Goal: Information Seeking & Learning: Learn about a topic

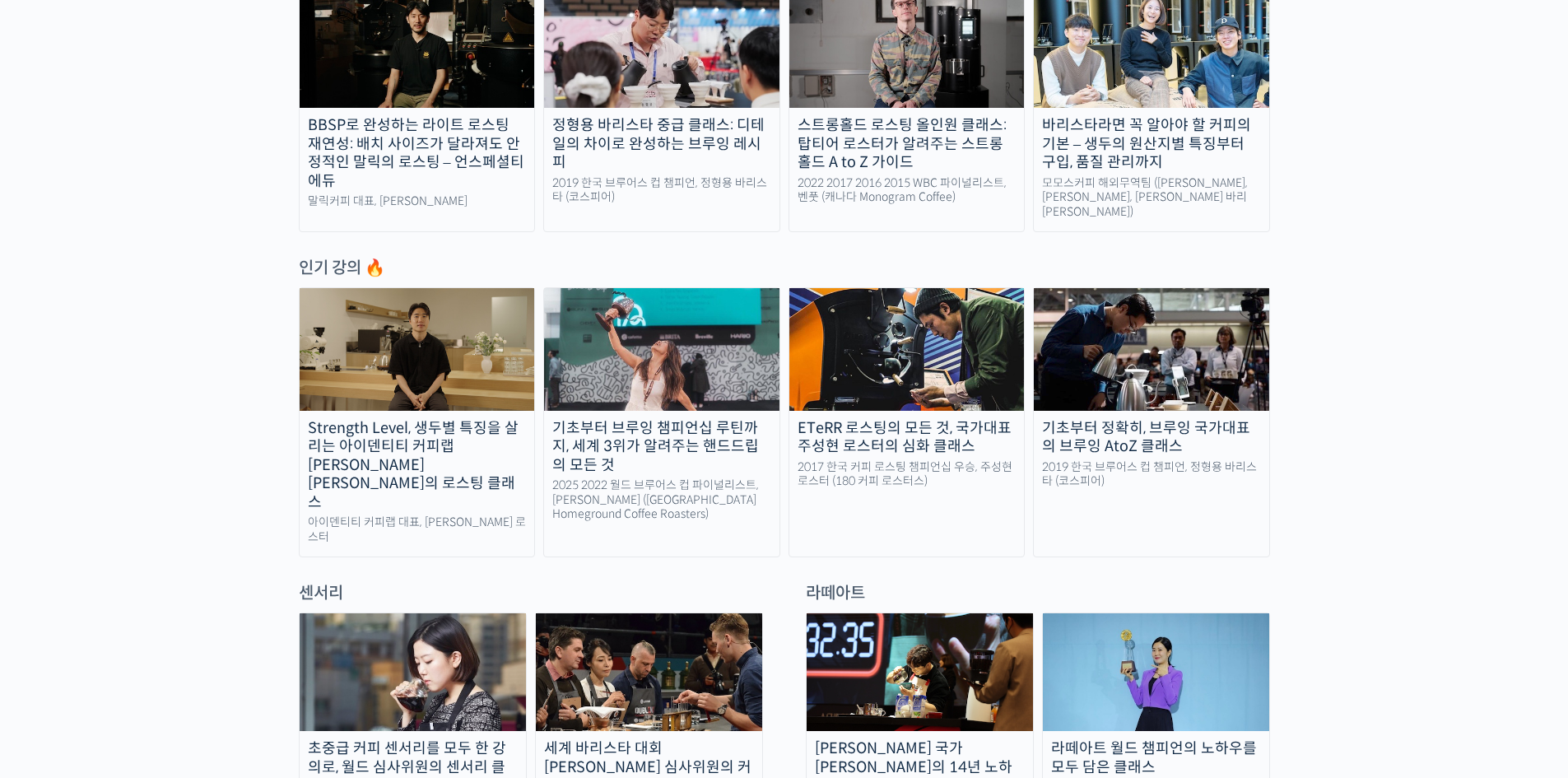
scroll to position [659, 0]
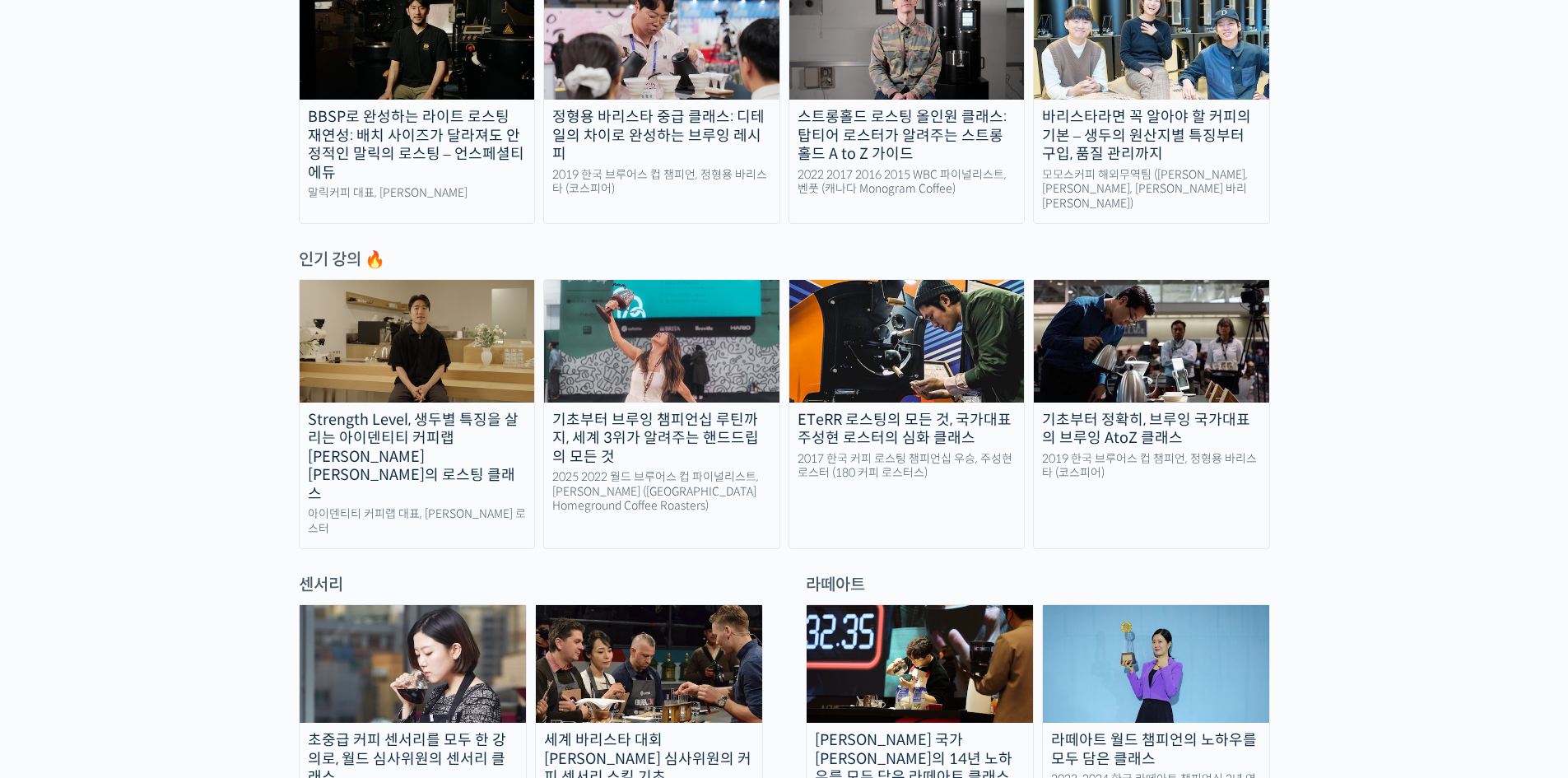
click at [414, 361] on img at bounding box center [417, 340] width 236 height 122
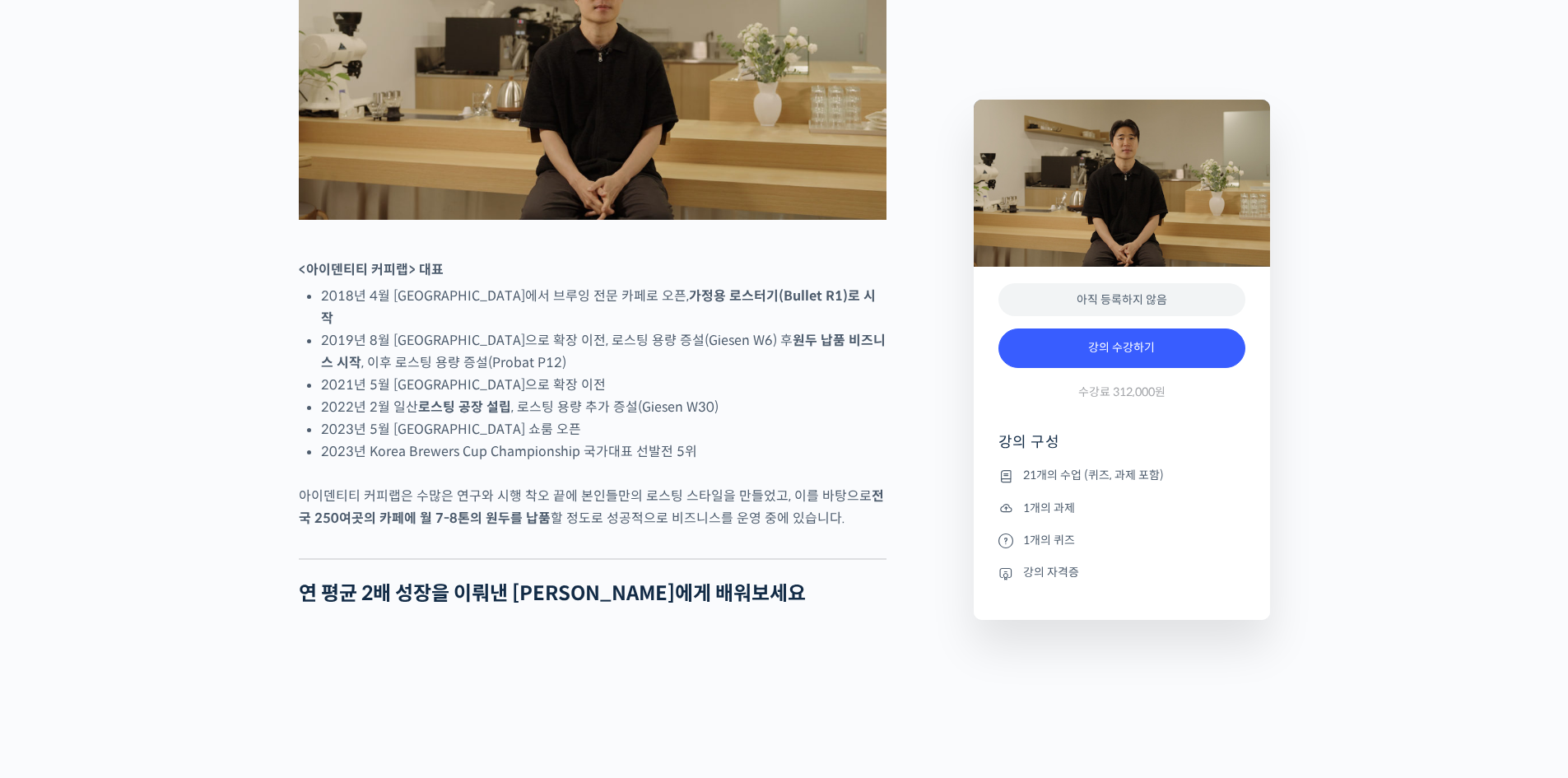
scroll to position [906, 0]
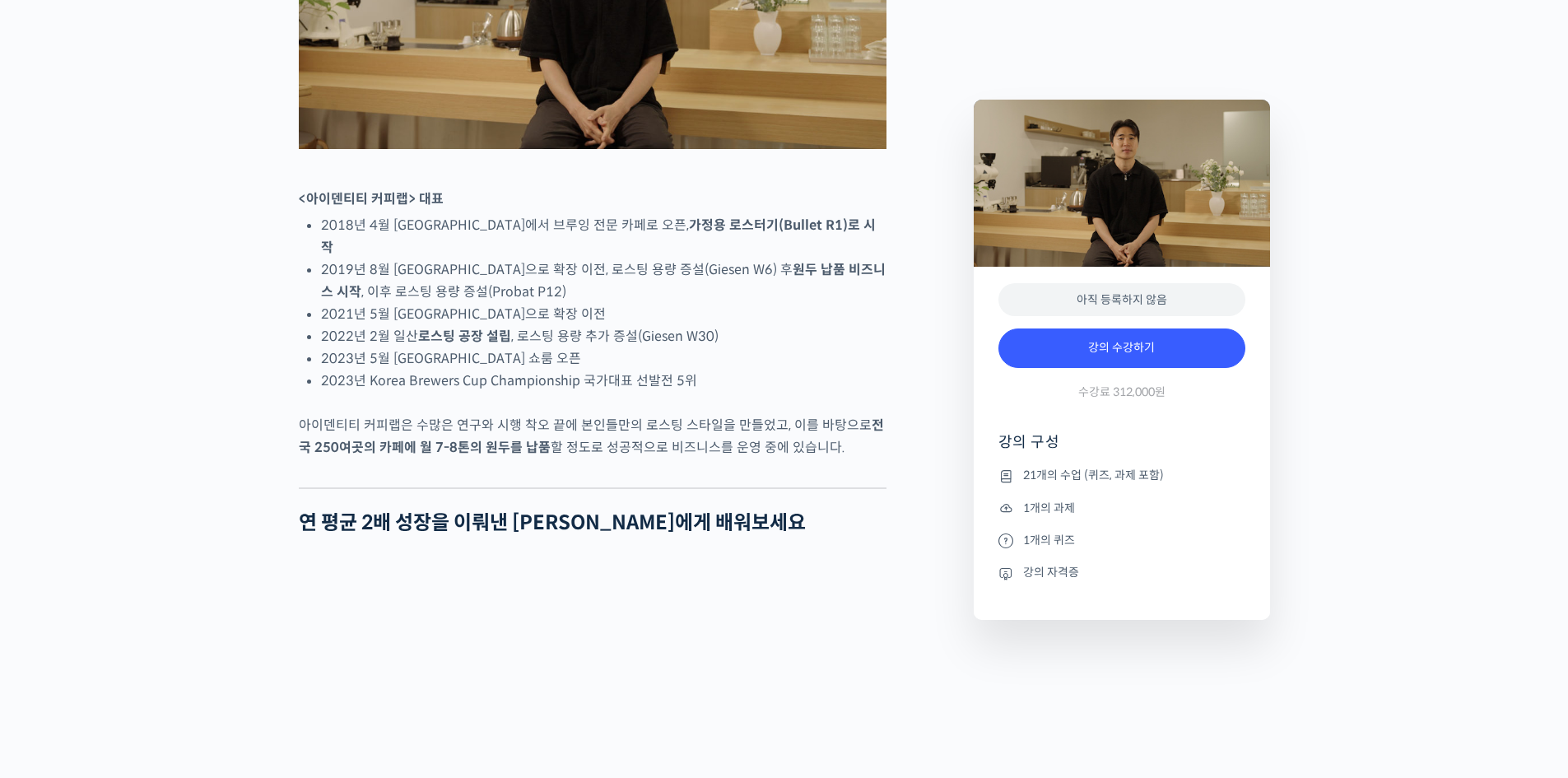
type input "uig252@naver.com"
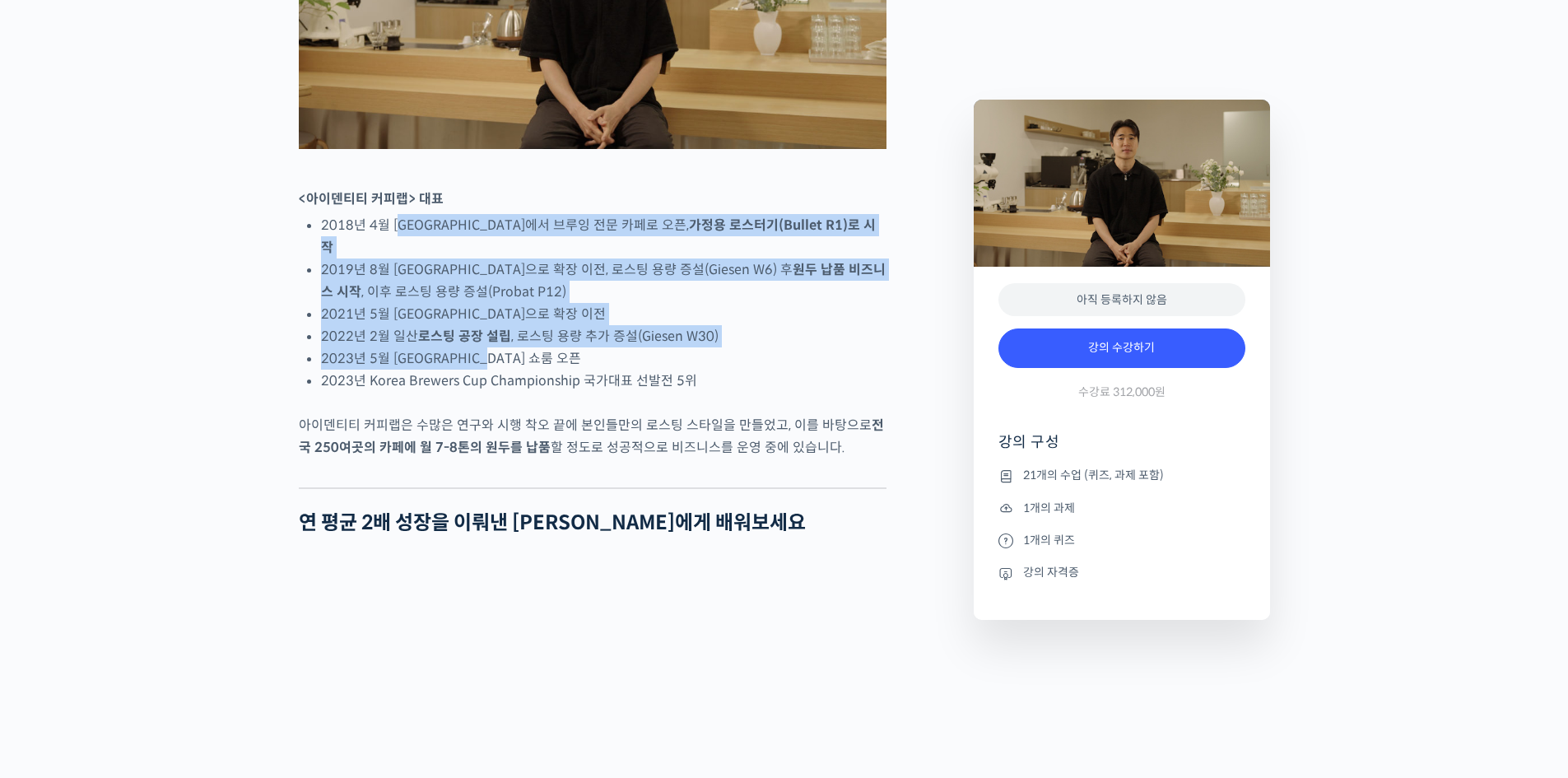
drag, startPoint x: 404, startPoint y: 273, endPoint x: 756, endPoint y: 389, distance: 370.6
click at [756, 370] on li "2023년 5월 서울 서교동 쇼룸 오픈" at bounding box center [604, 358] width 566 height 22
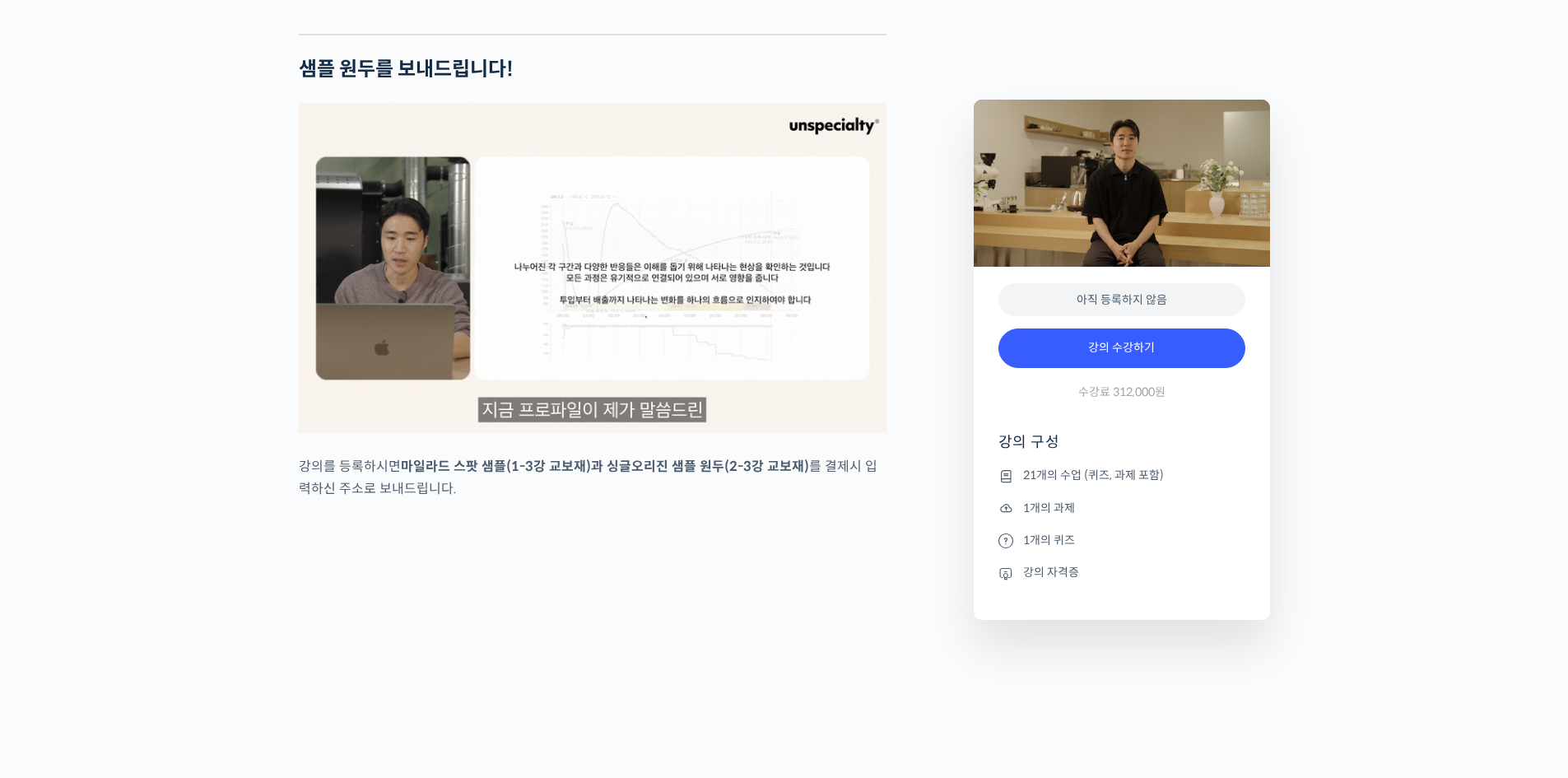
scroll to position [3046, 0]
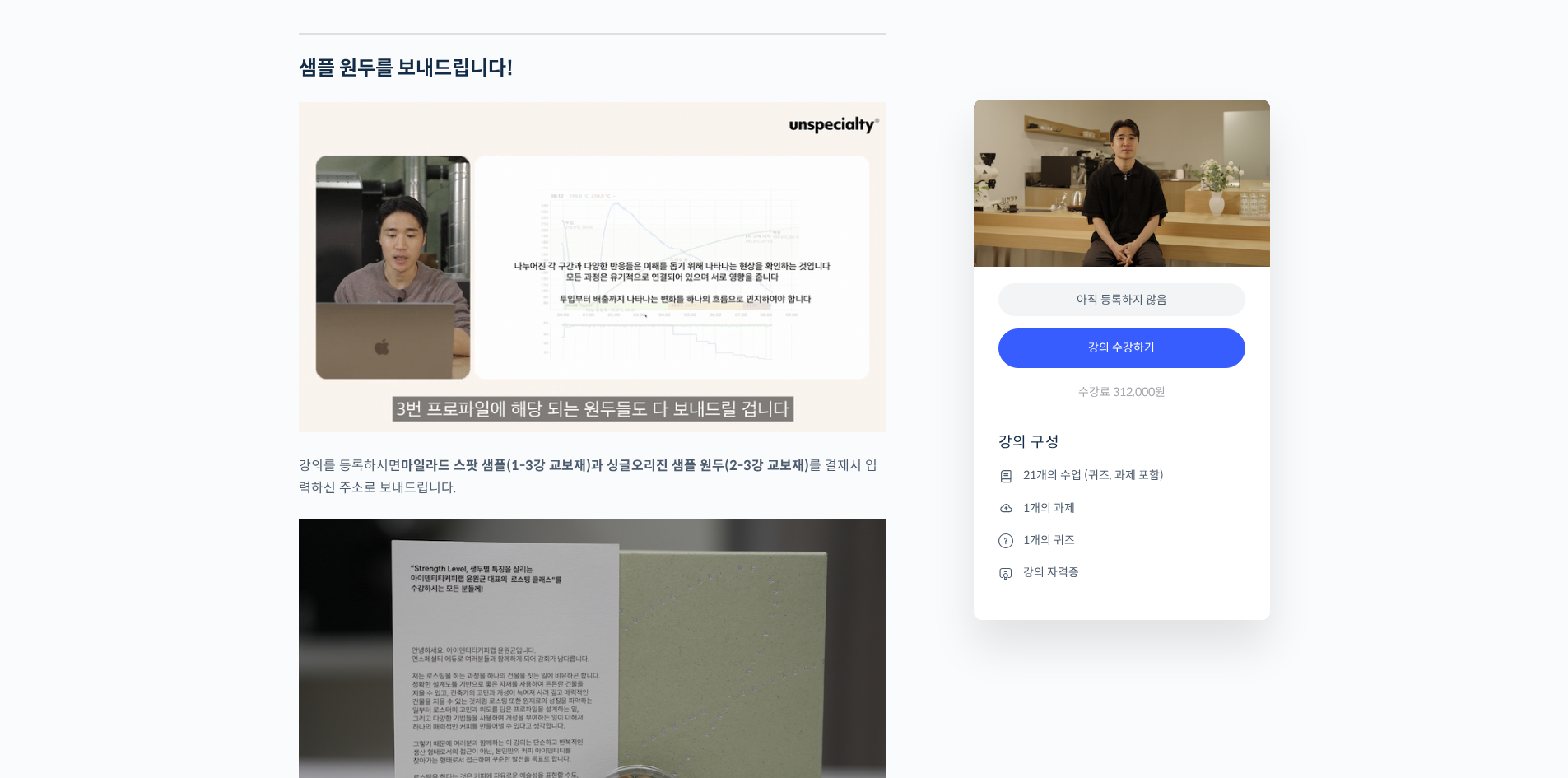
click at [685, 317] on img at bounding box center [592, 267] width 588 height 330
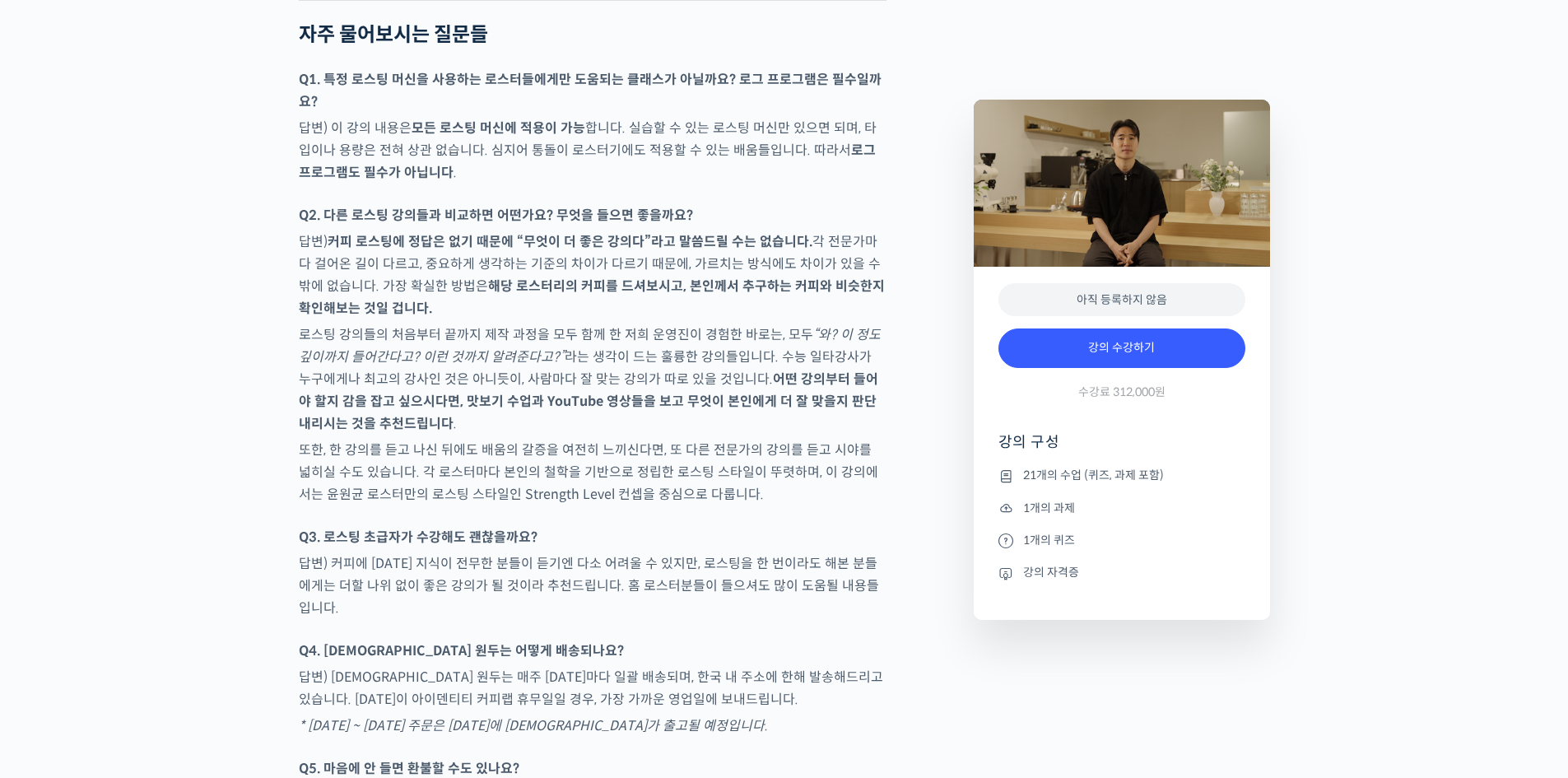
scroll to position [7738, 0]
